Goal: Complete application form

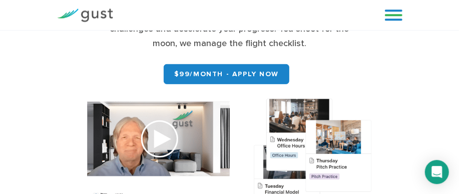
scroll to position [161, 0]
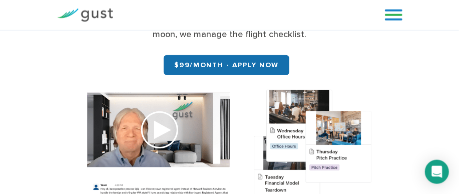
click at [252, 70] on link "$99/month - APPLY NOW" at bounding box center [227, 65] width 126 height 20
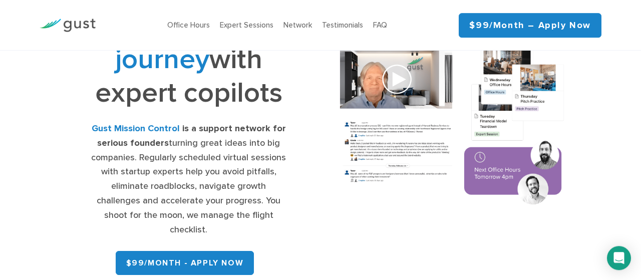
scroll to position [61, 0]
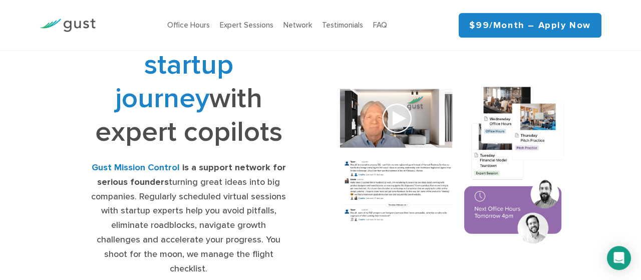
click at [584, 20] on link "$99/month – Apply Now" at bounding box center [530, 25] width 143 height 25
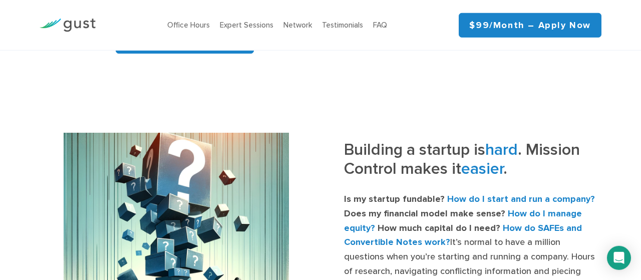
scroll to position [316, 0]
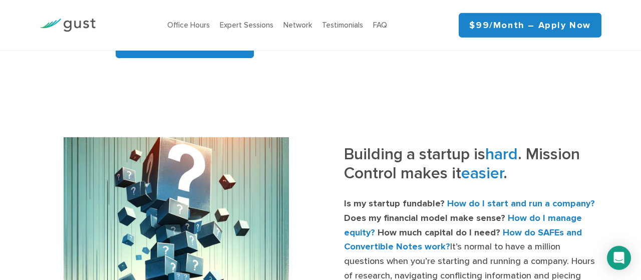
click at [570, 28] on link "$99/month – Apply Now" at bounding box center [530, 25] width 143 height 25
